Goal: Task Accomplishment & Management: Use online tool/utility

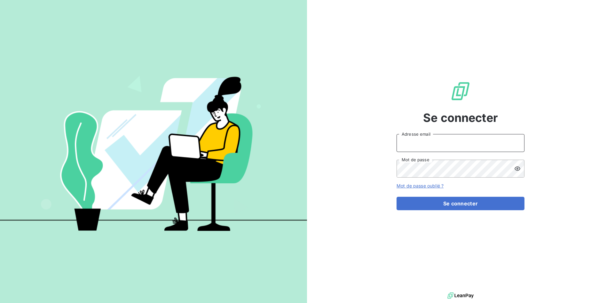
click at [433, 142] on input "Adresse email" at bounding box center [460, 143] width 128 height 18
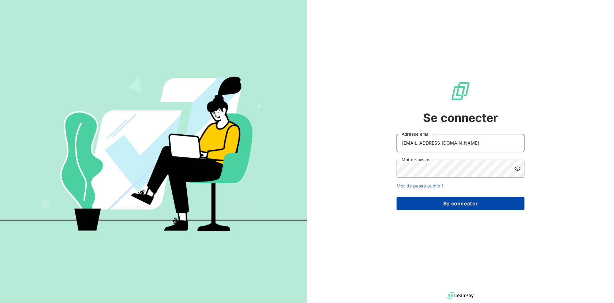
type input "[EMAIL_ADDRESS][DOMAIN_NAME]"
click at [451, 208] on button "Se connecter" at bounding box center [460, 203] width 128 height 13
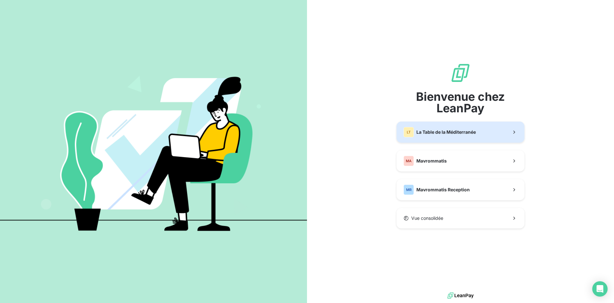
click at [423, 137] on button "LT La Table de la Méditerranée" at bounding box center [460, 131] width 128 height 21
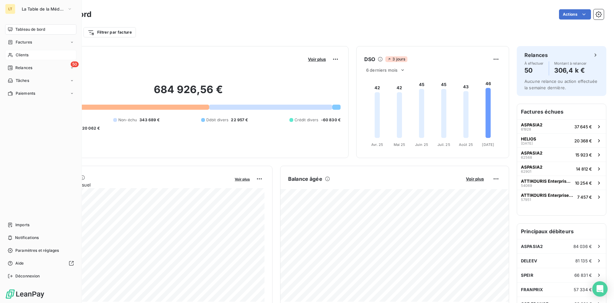
click at [29, 52] on div "Clients" at bounding box center [40, 55] width 71 height 10
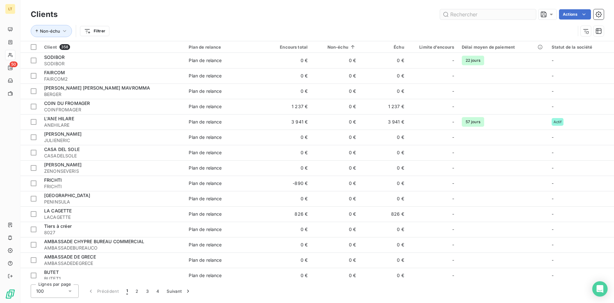
click at [469, 15] on input "text" at bounding box center [488, 14] width 96 height 10
type input "b"
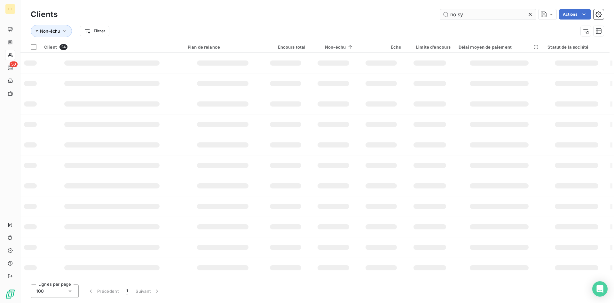
type input "noisy"
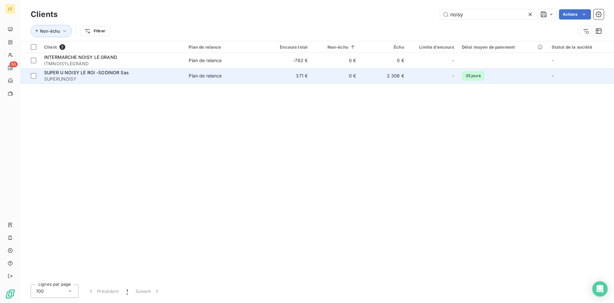
click at [178, 81] on span "SUPERUNOISY" at bounding box center [112, 79] width 137 height 6
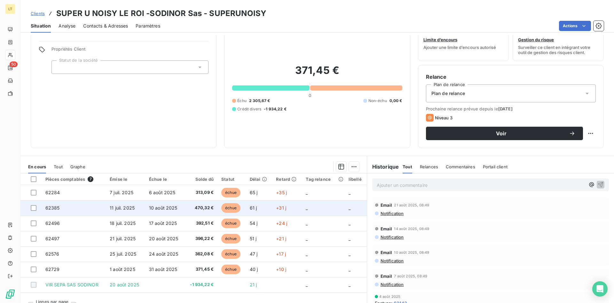
scroll to position [32, 0]
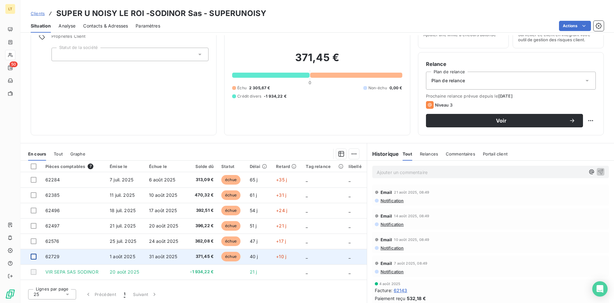
click at [34, 257] on div at bounding box center [34, 256] width 6 height 6
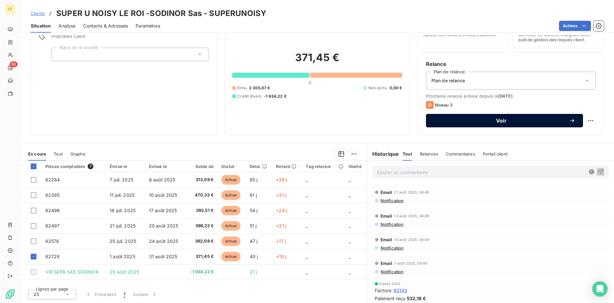
click at [466, 120] on span "Voir" at bounding box center [500, 120] width 135 height 5
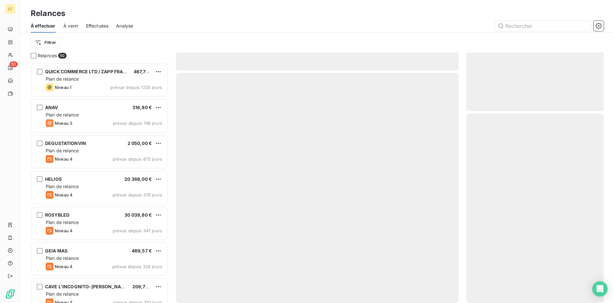
scroll to position [240, 137]
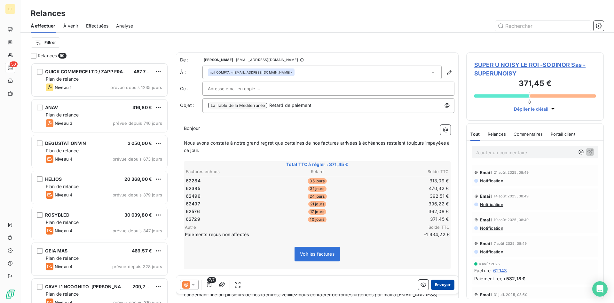
click at [444, 286] on button "Envoyer" at bounding box center [442, 284] width 23 height 10
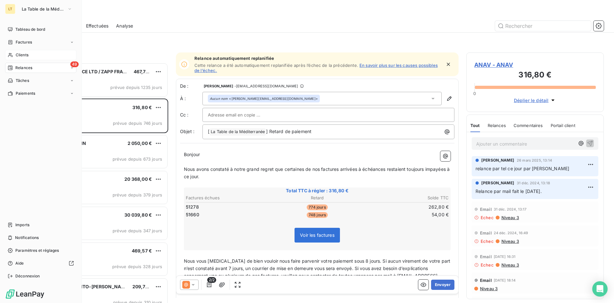
click at [18, 55] on span "Clients" at bounding box center [22, 55] width 13 height 6
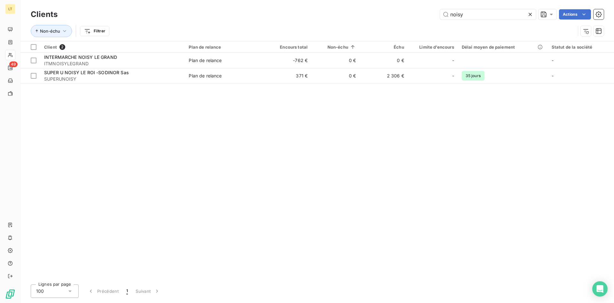
drag, startPoint x: 466, startPoint y: 16, endPoint x: 338, endPoint y: 14, distance: 127.5
click at [440, 13] on input "noisy" at bounding box center [488, 14] width 96 height 10
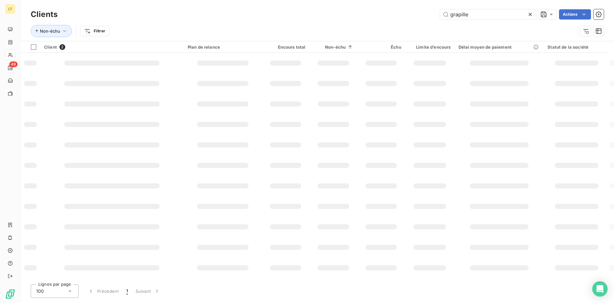
type input "grapille"
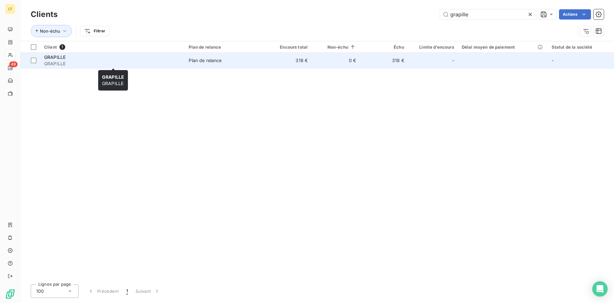
click at [164, 60] on span "GRAPILLE" at bounding box center [112, 63] width 137 height 6
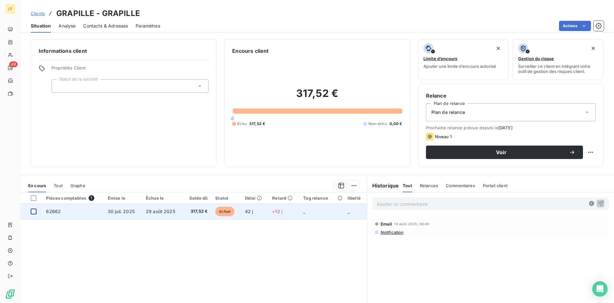
click at [34, 211] on div at bounding box center [34, 211] width 6 height 6
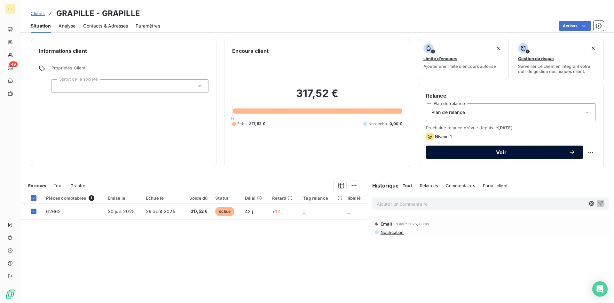
click at [475, 155] on div "Voir" at bounding box center [504, 152] width 142 height 6
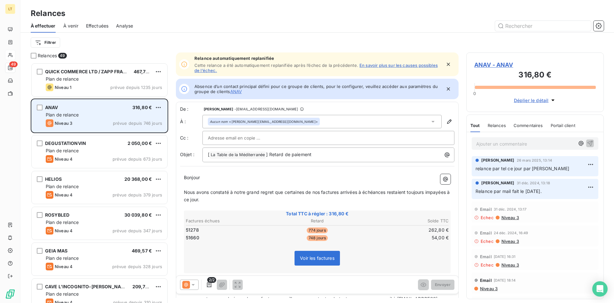
scroll to position [240, 137]
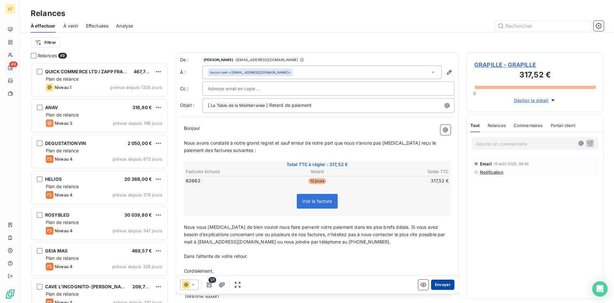
click at [446, 282] on button "Envoyer" at bounding box center [442, 284] width 23 height 10
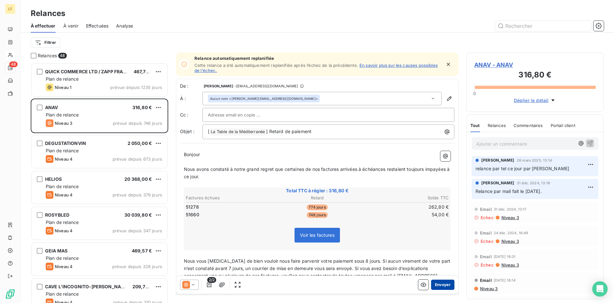
click at [445, 284] on button "Envoyer" at bounding box center [442, 284] width 23 height 10
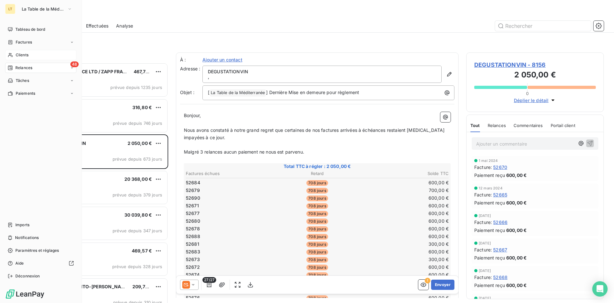
click at [28, 56] on span "Clients" at bounding box center [22, 55] width 13 height 6
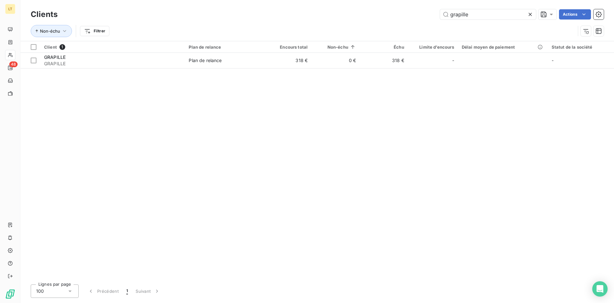
drag, startPoint x: 440, startPoint y: 15, endPoint x: 410, endPoint y: 16, distance: 29.7
click at [440, 16] on input "grapille" at bounding box center [488, 14] width 96 height 10
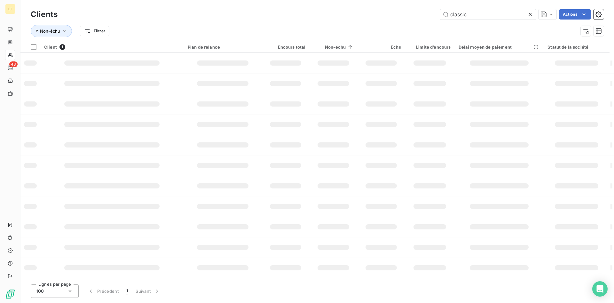
type input "classic"
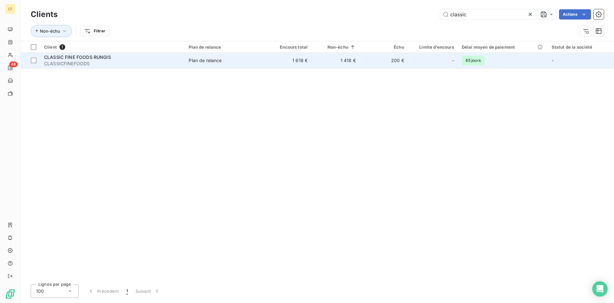
click at [385, 60] on td "200 €" at bounding box center [384, 60] width 48 height 15
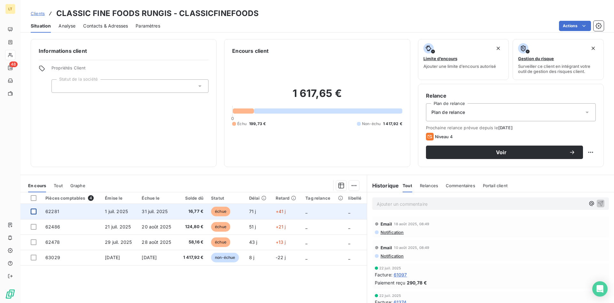
click at [34, 214] on div at bounding box center [34, 211] width 6 height 6
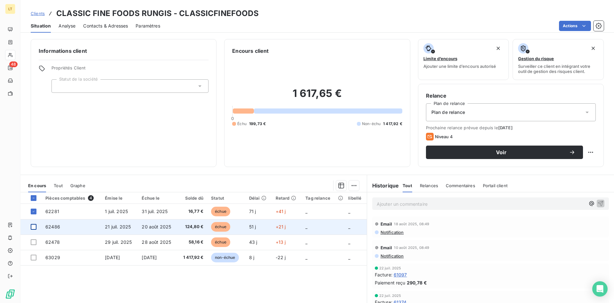
click at [32, 229] on div at bounding box center [34, 227] width 6 height 6
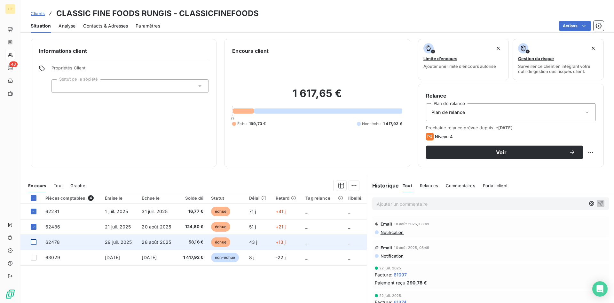
click at [34, 242] on div at bounding box center [34, 242] width 6 height 6
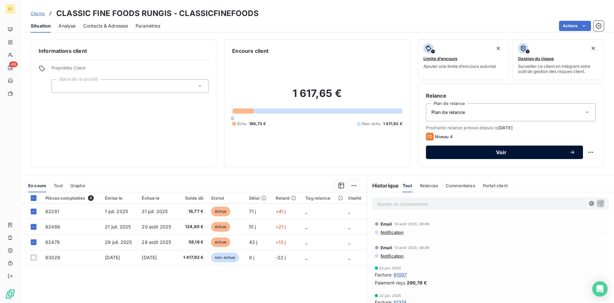
click at [489, 155] on button "Voir" at bounding box center [504, 151] width 157 height 13
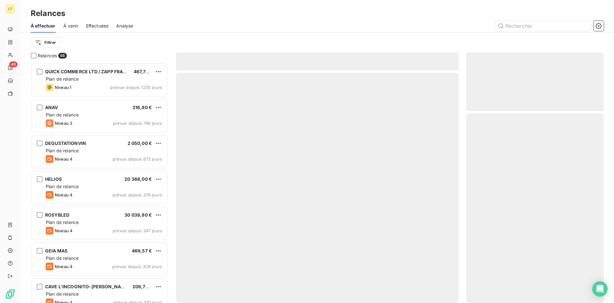
scroll to position [240, 137]
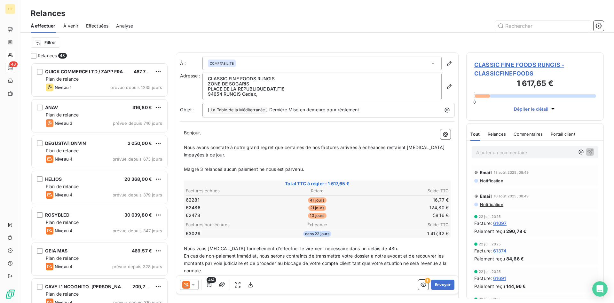
click at [192, 283] on icon at bounding box center [193, 284] width 6 height 6
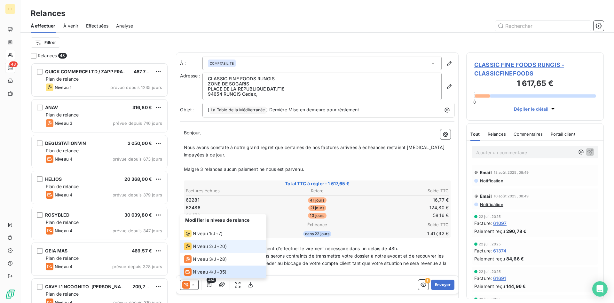
click at [195, 242] on div "Niveau 2" at bounding box center [198, 246] width 28 height 8
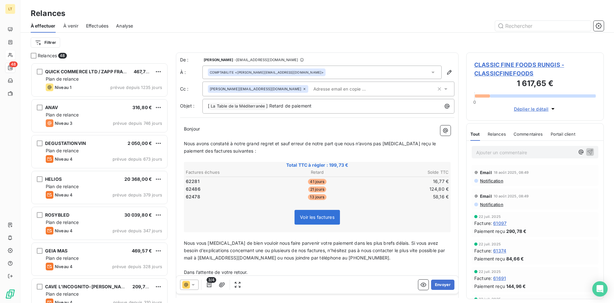
click at [443, 91] on icon at bounding box center [445, 89] width 6 height 6
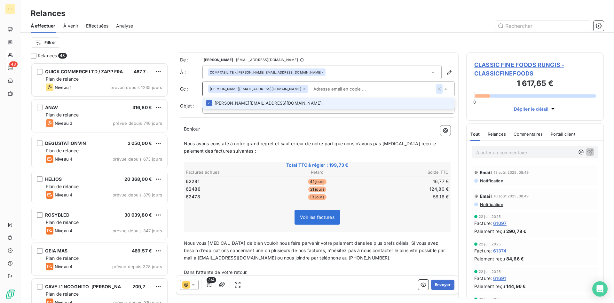
click at [442, 91] on icon "button" at bounding box center [439, 89] width 6 height 6
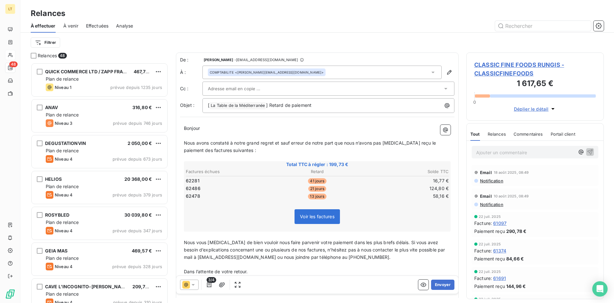
click at [445, 89] on icon at bounding box center [445, 88] width 6 height 6
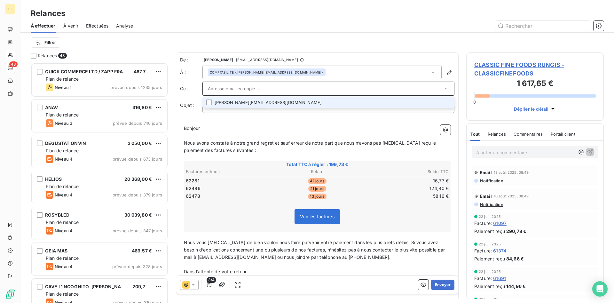
click at [391, 105] on li "[PERSON_NAME][EMAIL_ADDRESS][DOMAIN_NAME]" at bounding box center [328, 102] width 252 height 11
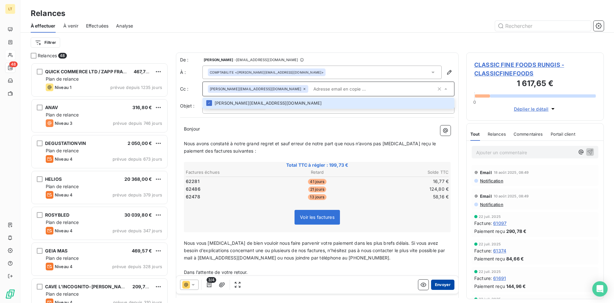
click at [443, 285] on button "Envoyer" at bounding box center [442, 284] width 23 height 10
